Goal: Find specific page/section: Find specific page/section

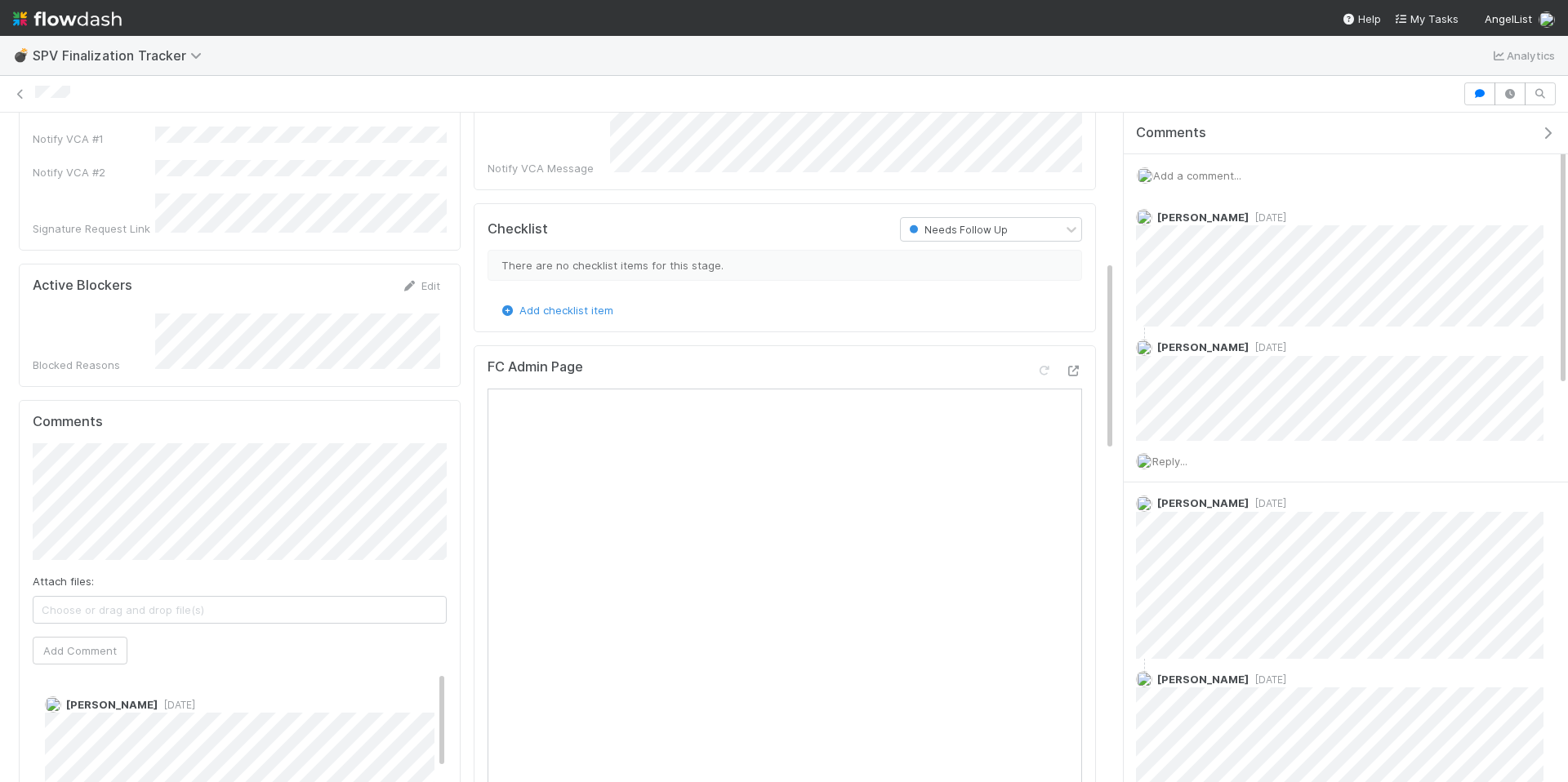
scroll to position [629, 0]
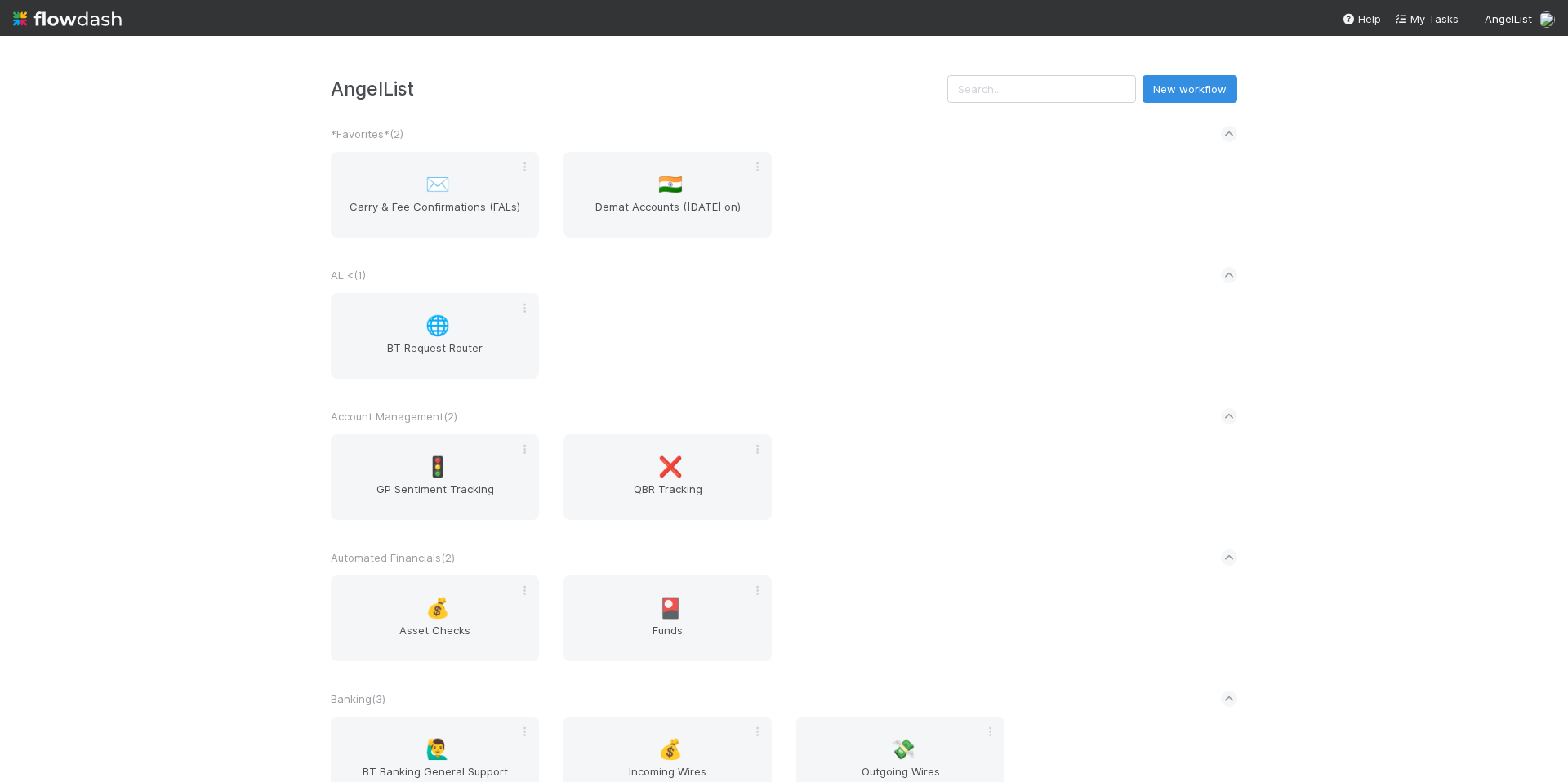
scroll to position [892, 0]
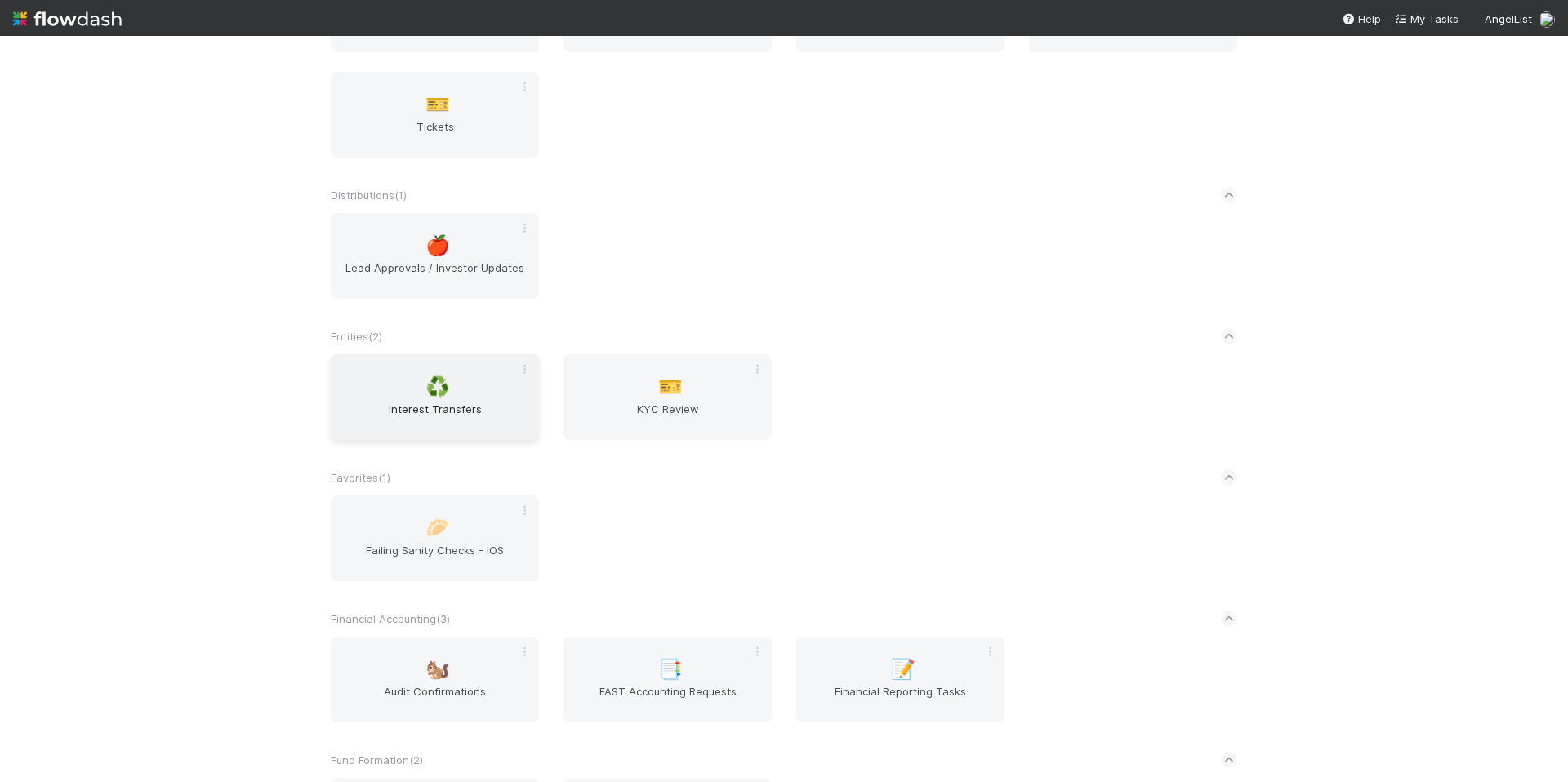
click at [454, 382] on div "♻️ Interest Transfers" at bounding box center [435, 397] width 208 height 86
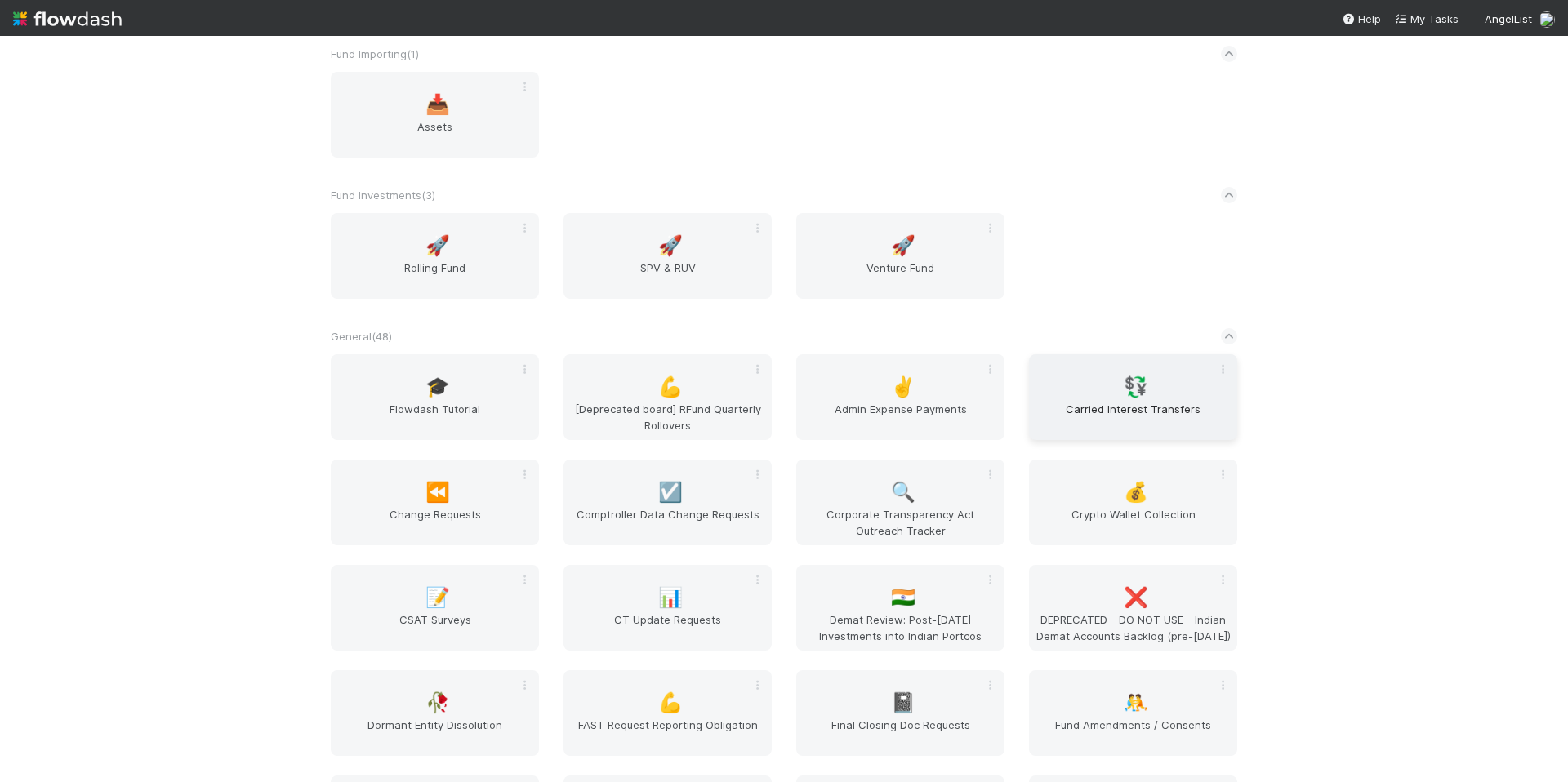
click at [1133, 400] on div "💱 Carried Interest Transfers" at bounding box center [1133, 397] width 208 height 86
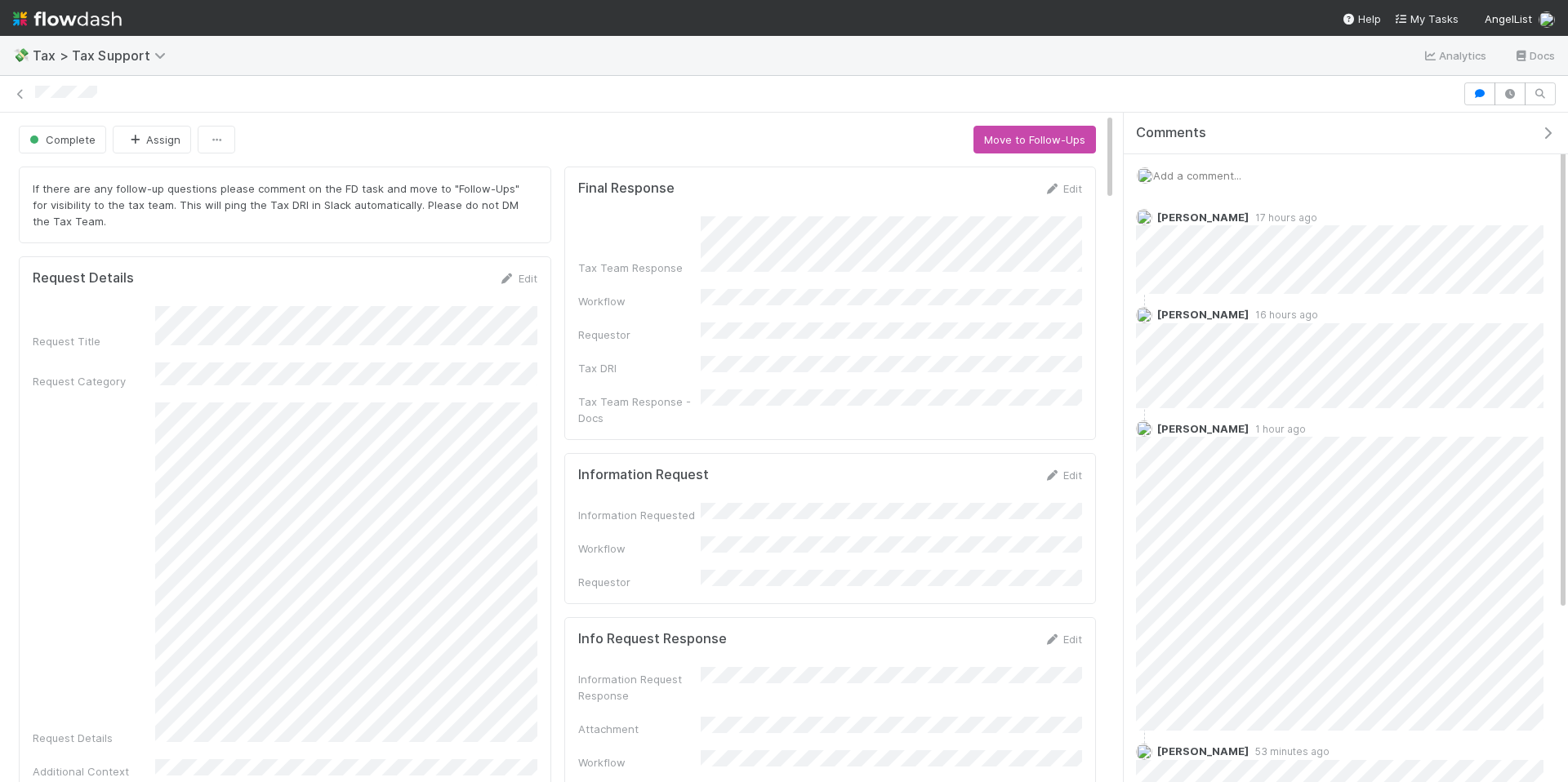
click at [866, 170] on div "Final Response Edit Tax Team Response Workflow Requestor Tax DRI Tax Team Respo…" at bounding box center [830, 303] width 533 height 274
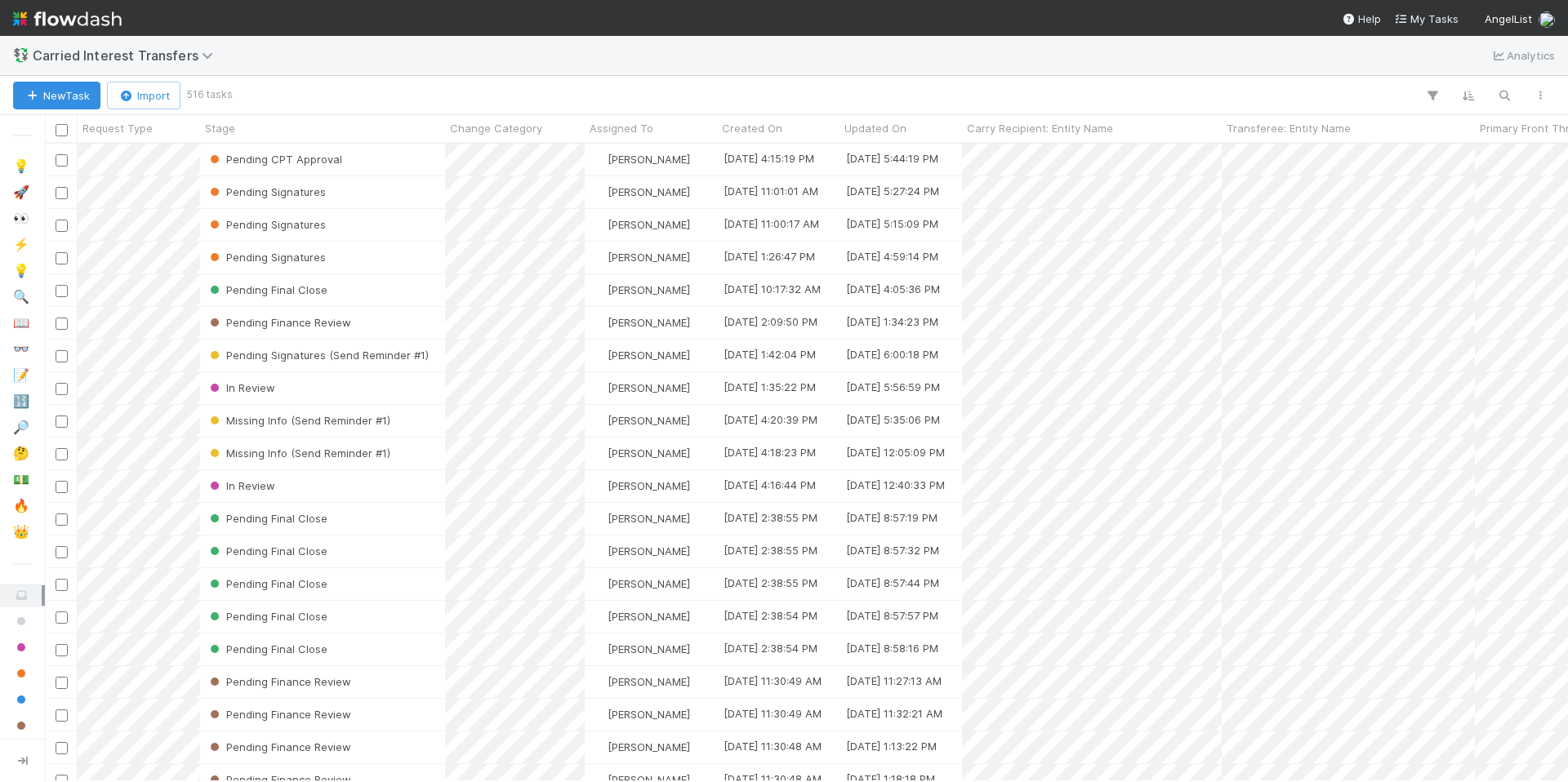
scroll to position [0, 1]
click at [415, 159] on div "Pending CPT Approval" at bounding box center [323, 160] width 245 height 32
